Goal: Transaction & Acquisition: Purchase product/service

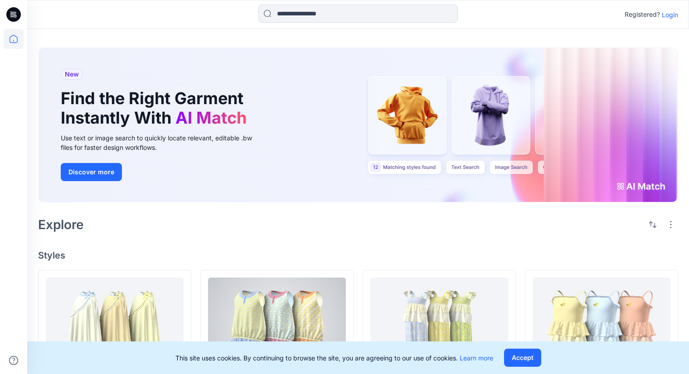
scroll to position [181, 0]
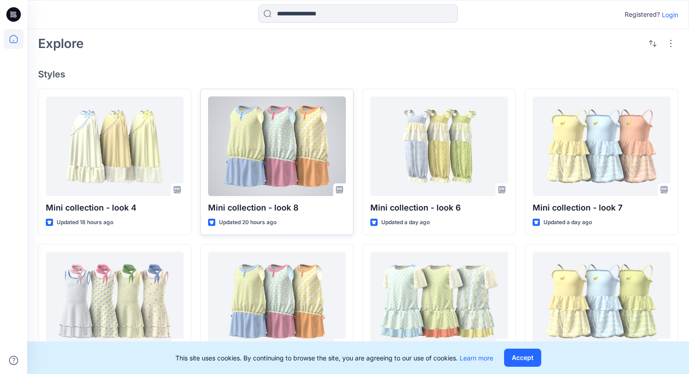
click at [270, 210] on p "Mini collection - look 8" at bounding box center [277, 208] width 138 height 13
click at [296, 178] on div at bounding box center [277, 147] width 138 height 100
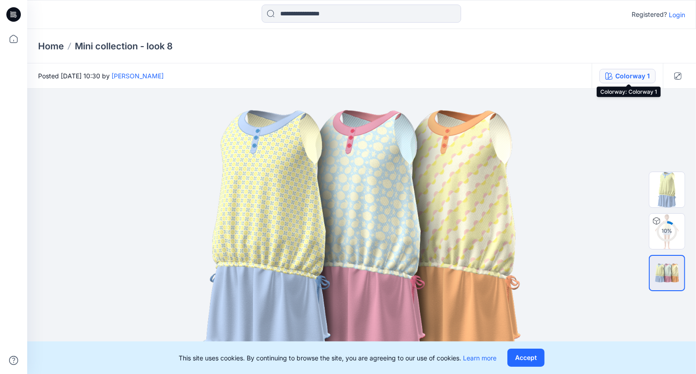
click at [636, 80] on div "Colorway 1" at bounding box center [632, 76] width 34 height 10
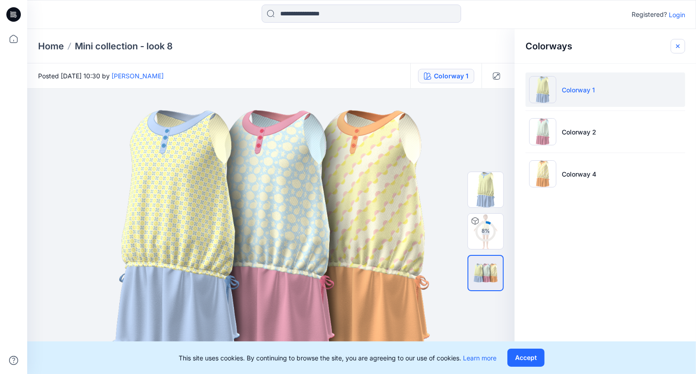
click at [681, 43] on button "button" at bounding box center [677, 46] width 15 height 15
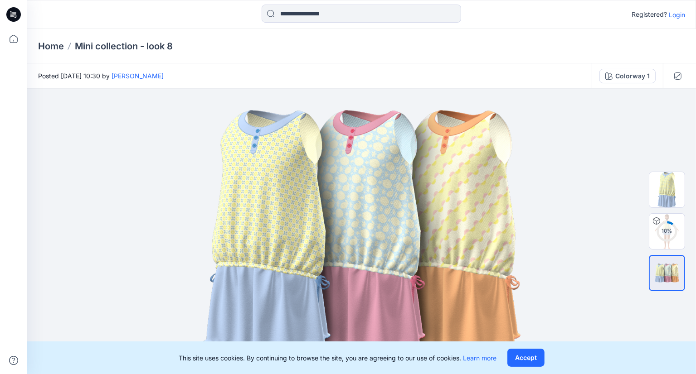
click at [675, 17] on p "Login" at bounding box center [677, 15] width 16 height 10
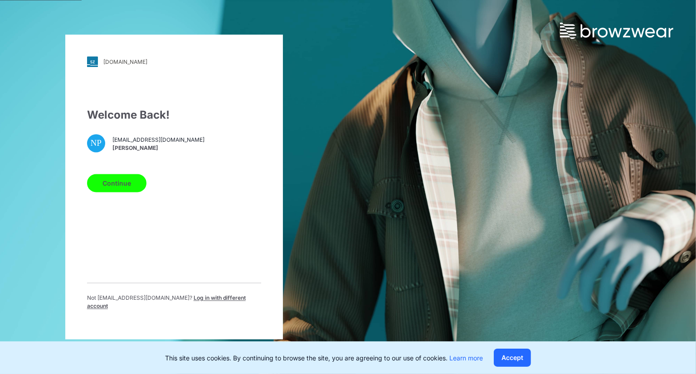
click at [126, 180] on button "Continue" at bounding box center [116, 184] width 59 height 18
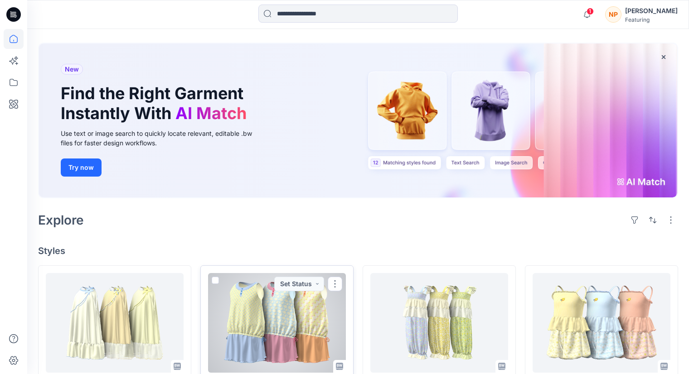
scroll to position [91, 0]
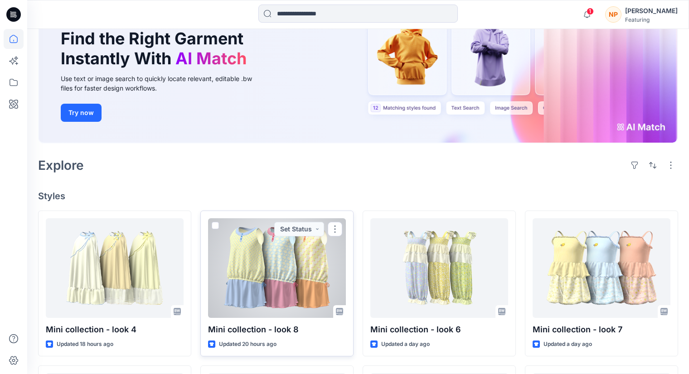
click at [275, 261] on div at bounding box center [277, 268] width 138 height 100
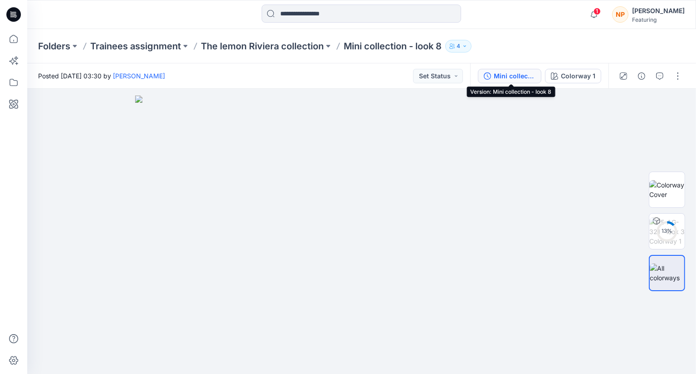
click at [529, 79] on div "Mini collection - look 8" at bounding box center [515, 76] width 42 height 10
